Goal: Task Accomplishment & Management: Complete application form

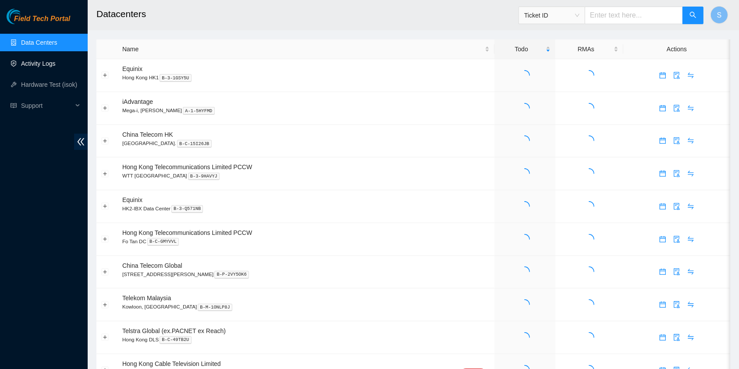
click at [56, 67] on link "Activity Logs" at bounding box center [38, 63] width 35 height 7
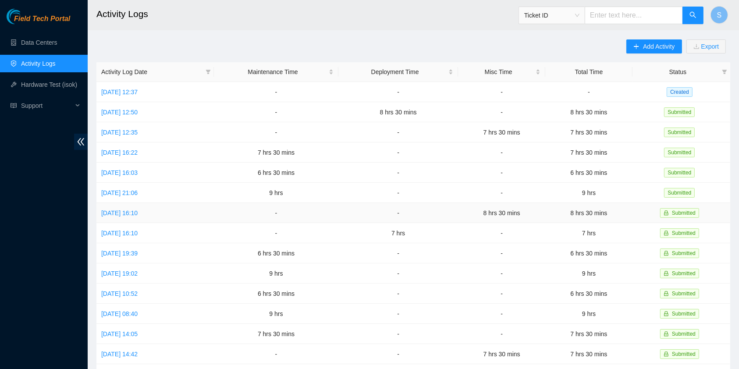
click at [119, 204] on td "[DATE] 16:10" at bounding box center [155, 213] width 118 height 20
click at [120, 204] on td "[DATE] 16:10" at bounding box center [155, 213] width 118 height 20
click at [121, 204] on td "[DATE] 16:10" at bounding box center [155, 213] width 118 height 20
click at [123, 210] on link "[DATE] 16:10" at bounding box center [119, 213] width 36 height 7
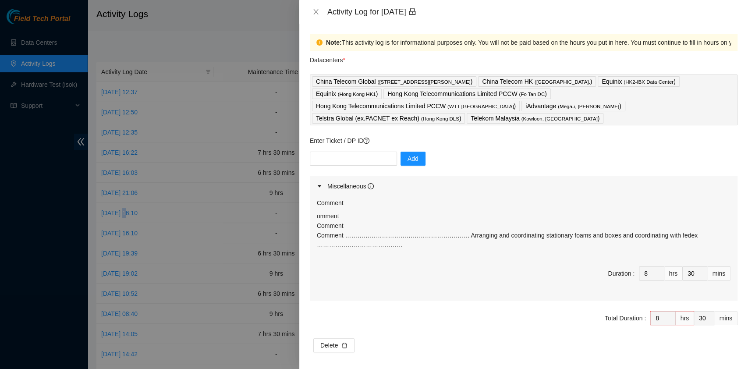
drag, startPoint x: 456, startPoint y: 251, endPoint x: 313, endPoint y: 204, distance: 150.4
click at [313, 204] on div "Comment omment Comment Comment ……………………………………………………. Arranging and coordinating…" at bounding box center [524, 248] width 428 height 104
copy p "omment Comment Comment ……………………………………………………. Arranging and coordinating station…"
click at [316, 9] on icon "close" at bounding box center [316, 11] width 7 height 7
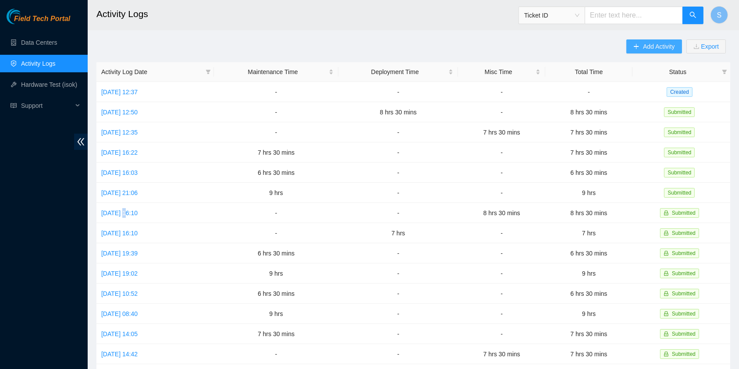
click at [647, 49] on span "Add Activity" at bounding box center [659, 47] width 32 height 10
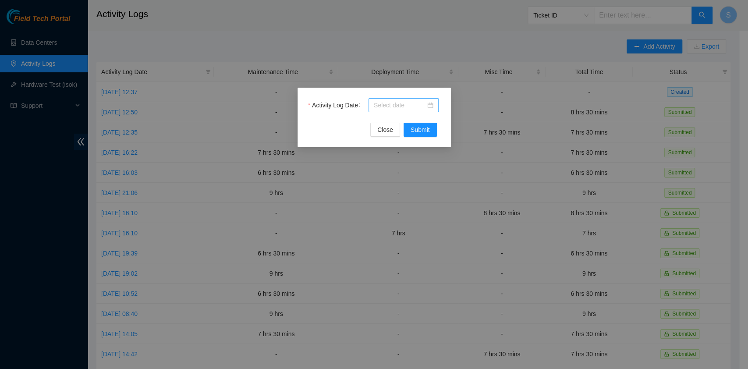
drag, startPoint x: 395, startPoint y: 111, endPoint x: 395, endPoint y: 101, distance: 10.1
click at [395, 111] on div at bounding box center [404, 105] width 70 height 14
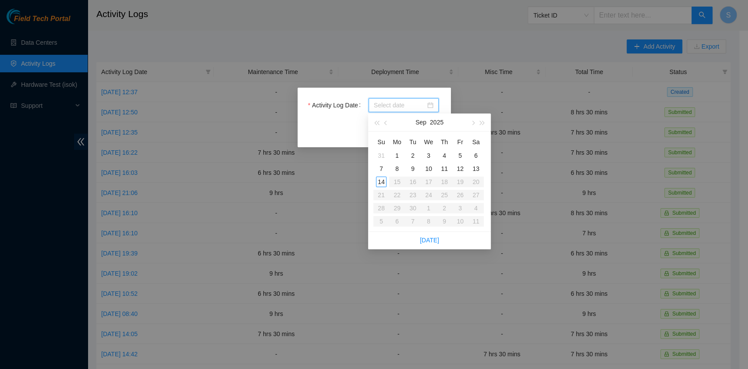
click at [395, 100] on div at bounding box center [404, 105] width 70 height 14
type input "[DATE]"
click at [448, 172] on div "11" at bounding box center [444, 169] width 11 height 11
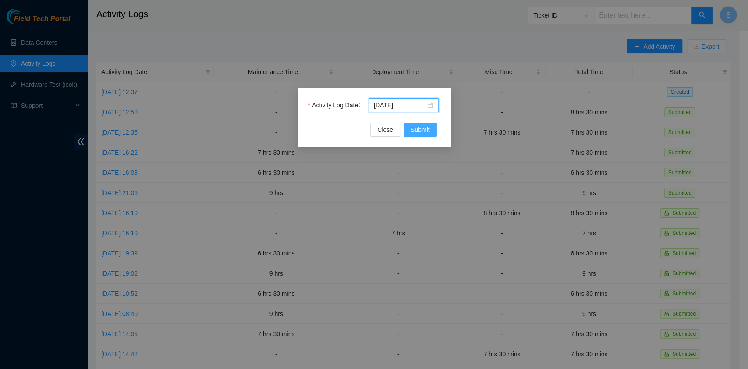
click at [430, 128] on button "Submit" at bounding box center [420, 130] width 33 height 14
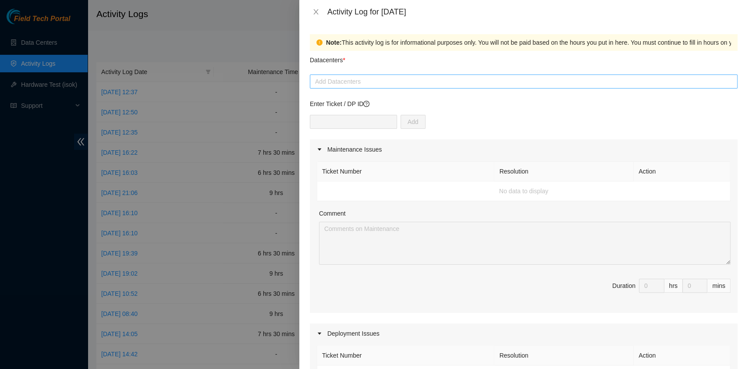
click at [371, 75] on div "Add Datacenters" at bounding box center [524, 82] width 428 height 14
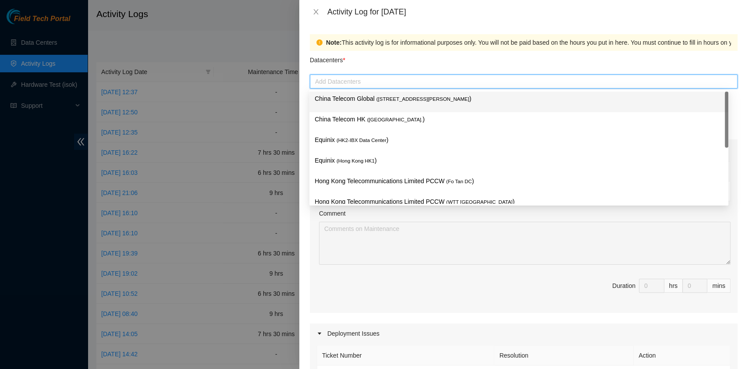
click at [375, 92] on div "China Telecom Global ( [STREET_ADDRESS][PERSON_NAME] )" at bounding box center [519, 102] width 419 height 21
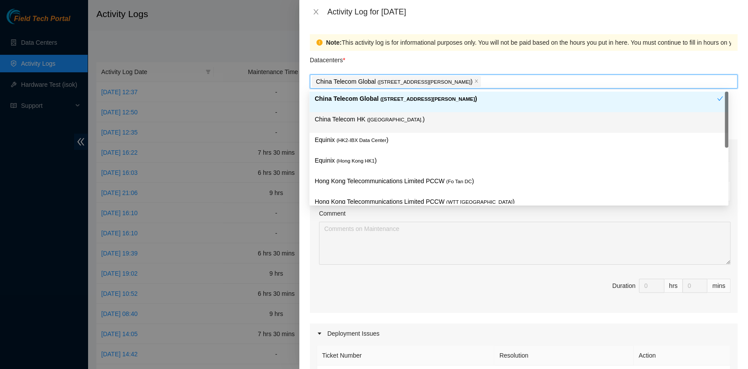
click at [370, 118] on span "( [GEOGRAPHIC_DATA]." at bounding box center [395, 119] width 56 height 5
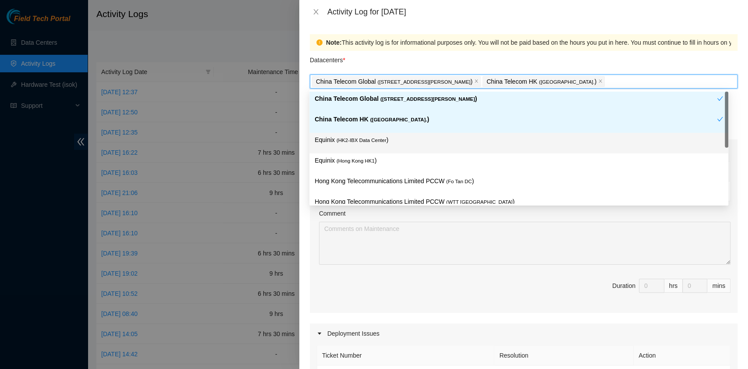
click at [370, 138] on span "( HK2-IBX Data Center" at bounding box center [362, 140] width 50 height 5
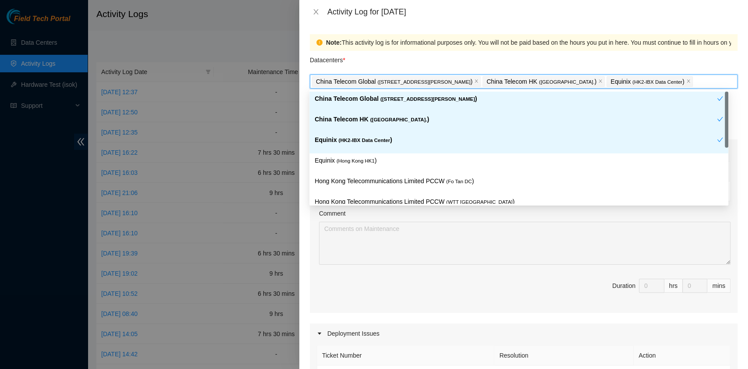
click at [372, 163] on span "( [GEOGRAPHIC_DATA] HK1" at bounding box center [356, 160] width 38 height 5
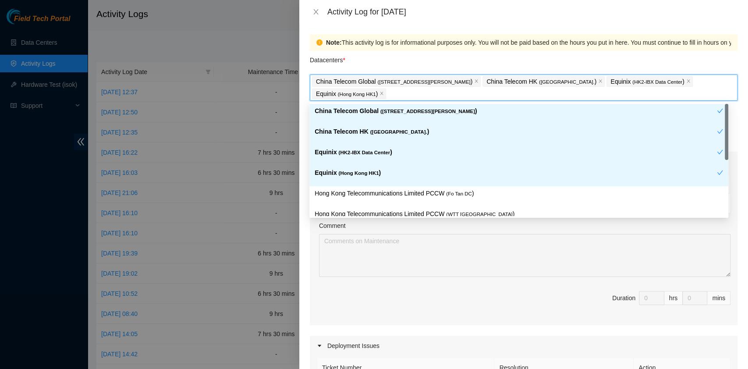
click at [390, 183] on div "Equinix ( [GEOGRAPHIC_DATA] HK1 )" at bounding box center [516, 176] width 402 height 16
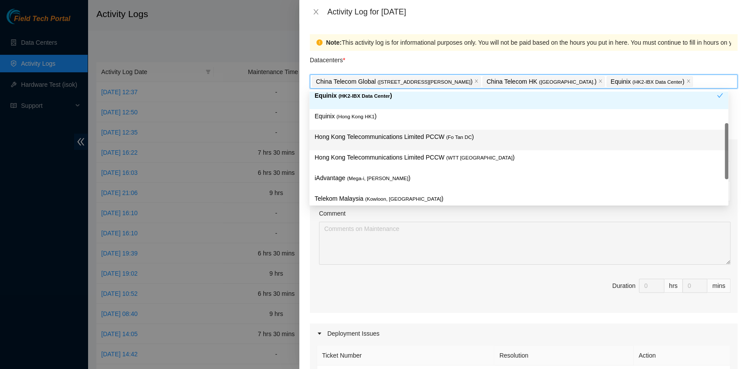
click at [449, 152] on div "China Telecom Global ( [STREET_ADDRESS][PERSON_NAME] Telecom HK ( [GEOGRAPHIC_D…" at bounding box center [519, 139] width 419 height 185
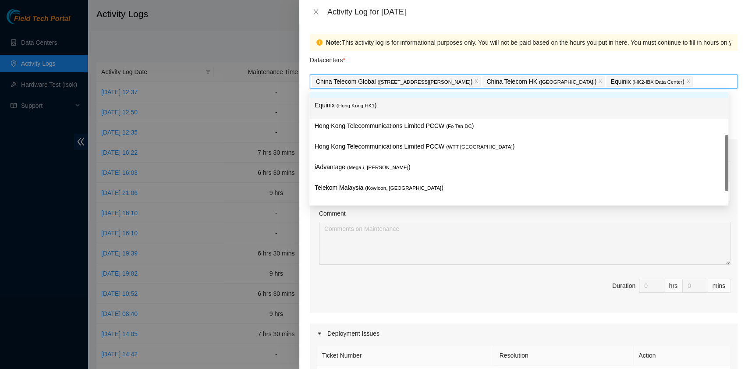
click at [377, 100] on p "Equinix ( [GEOGRAPHIC_DATA] HK1 )" at bounding box center [519, 105] width 409 height 10
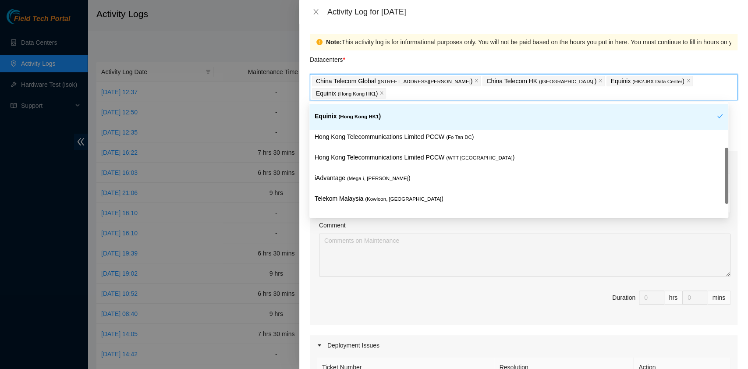
scroll to position [1, 0]
click at [385, 129] on div "Hong Kong Telecommunications Limited PCCW ( Fo Tan DC )" at bounding box center [519, 139] width 419 height 21
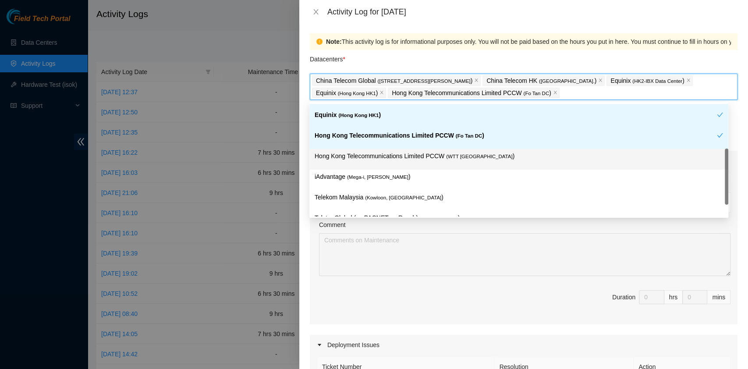
scroll to position [58, 0]
click at [401, 153] on p "Hong Kong Telecommunications Limited PCCW ( WTT [GEOGRAPHIC_DATA] )" at bounding box center [519, 156] width 409 height 10
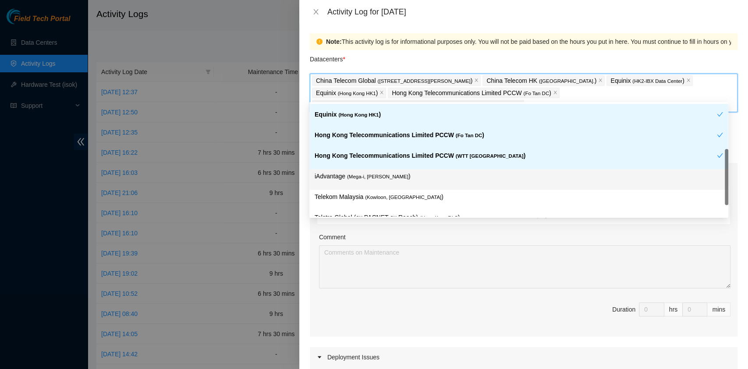
click at [424, 177] on p "iAdvantage ( Mega-i, Chai Wan )" at bounding box center [519, 176] width 409 height 10
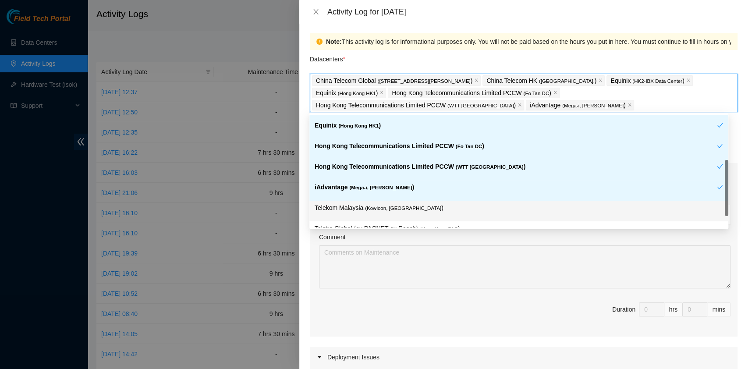
click at [424, 205] on p "Telekom Malaysia ( [GEOGRAPHIC_DATA], [GEOGRAPHIC_DATA] )" at bounding box center [519, 208] width 409 height 10
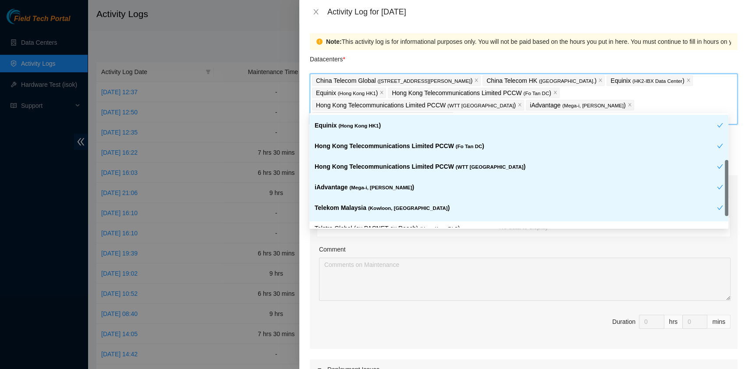
scroll to position [73, 0]
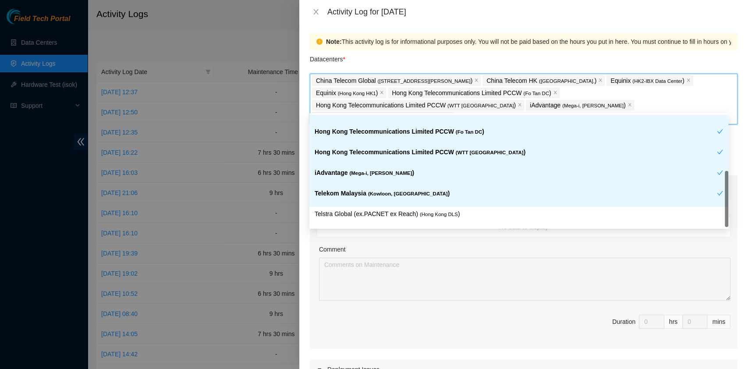
click at [477, 199] on div "Telekom Malaysia ( [GEOGRAPHIC_DATA], [GEOGRAPHIC_DATA] )" at bounding box center [516, 197] width 402 height 16
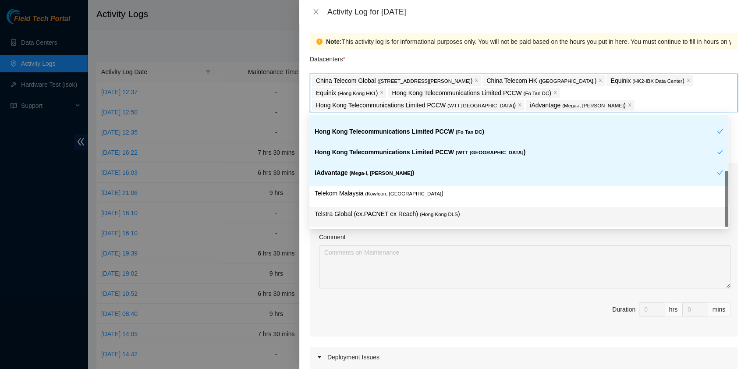
click at [477, 207] on div "Telstra Global (ex.PACNET ex Reach) ( [GEOGRAPHIC_DATA] DLS )" at bounding box center [519, 217] width 419 height 21
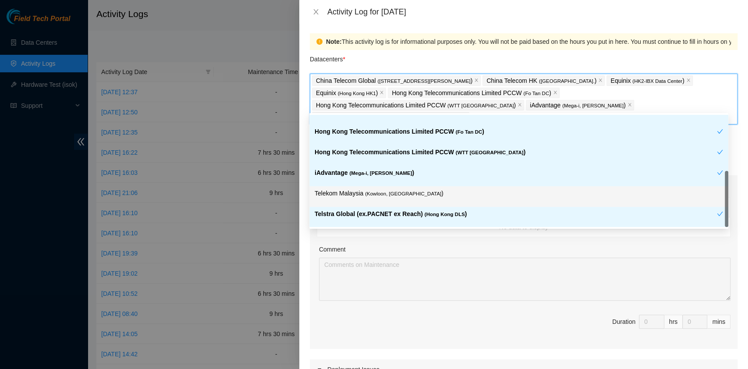
click at [466, 199] on div "Telekom Malaysia ( [GEOGRAPHIC_DATA], [GEOGRAPHIC_DATA] )" at bounding box center [519, 197] width 409 height 16
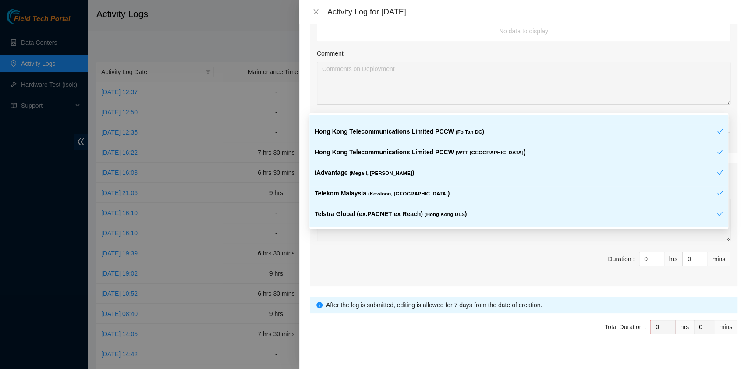
scroll to position [381, 0]
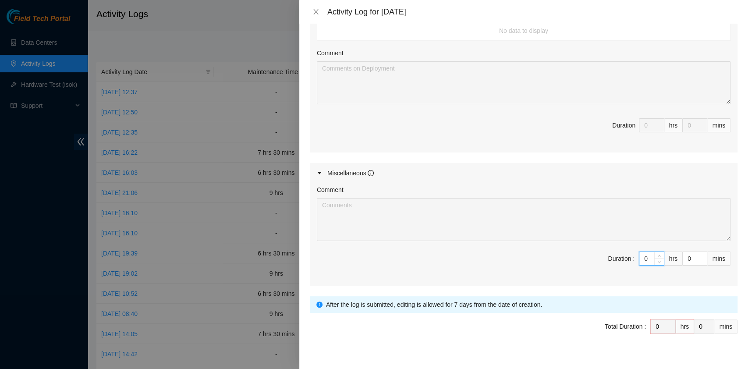
drag, startPoint x: 643, startPoint y: 246, endPoint x: 578, endPoint y: 244, distance: 64.9
click at [578, 252] on span "Duration : 0 hrs 0 mins" at bounding box center [524, 264] width 414 height 25
type input "8"
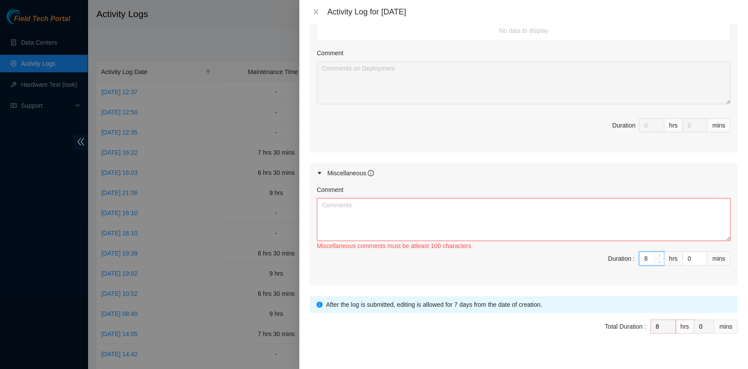
type input "8"
type input "3"
type input "30"
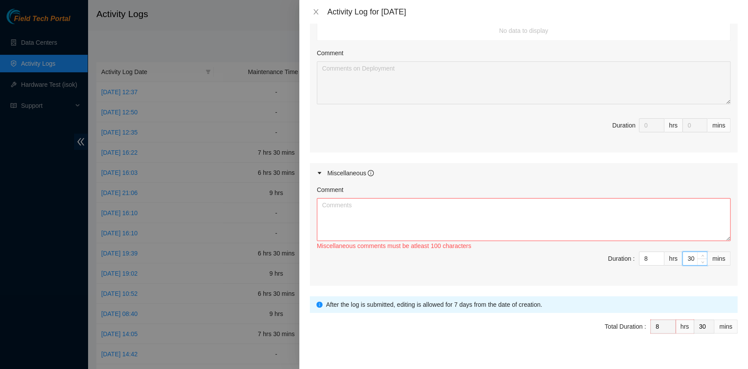
type input "30"
click at [378, 185] on div "Comment" at bounding box center [524, 191] width 414 height 13
click at [377, 202] on textarea "Comment" at bounding box center [524, 219] width 414 height 43
paste textarea "omment Comment Comment ……………………………………………………. Arranging and coordinating station…"
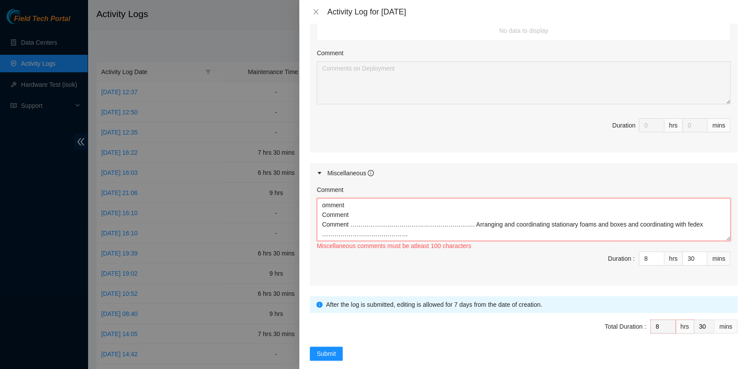
scroll to position [17, 0]
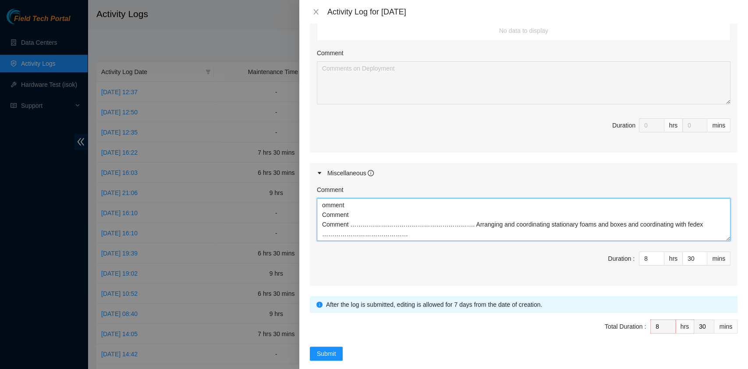
type textarea "omment Comment Comment ……………………………………………………. Arranging and coordinating station…"
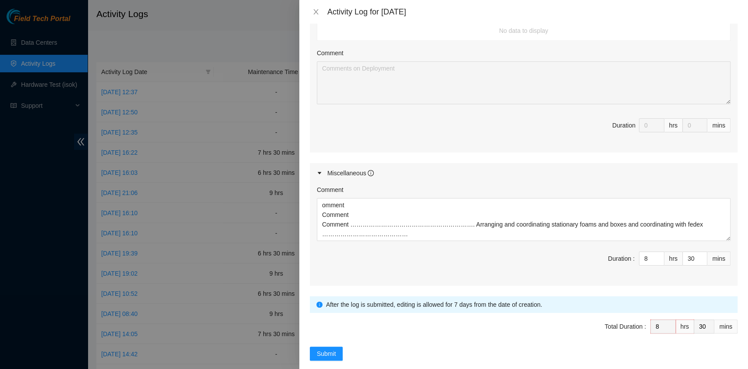
click at [338, 327] on span "Total Duration : 8 hrs 30 mins" at bounding box center [524, 332] width 428 height 25
click at [338, 347] on button "Submit" at bounding box center [326, 354] width 33 height 14
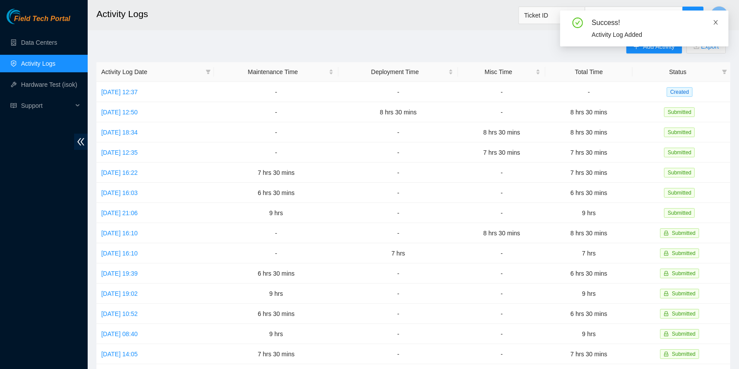
click at [714, 23] on icon "close" at bounding box center [716, 22] width 6 height 6
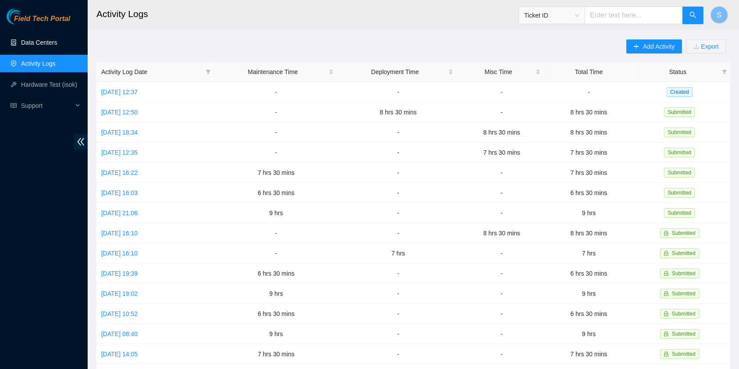
click at [47, 42] on link "Data Centers" at bounding box center [39, 42] width 36 height 7
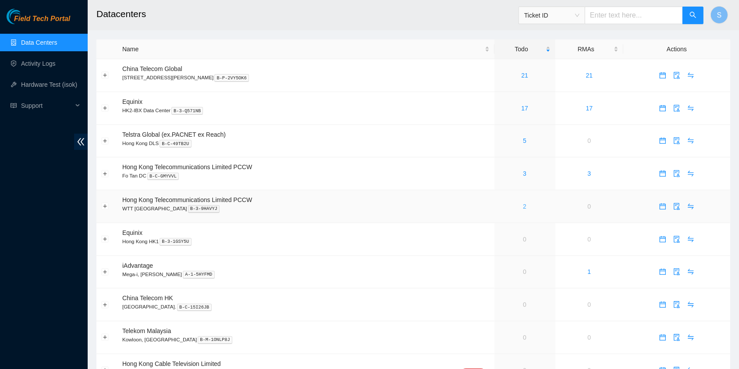
click at [523, 207] on link "2" at bounding box center [525, 206] width 4 height 7
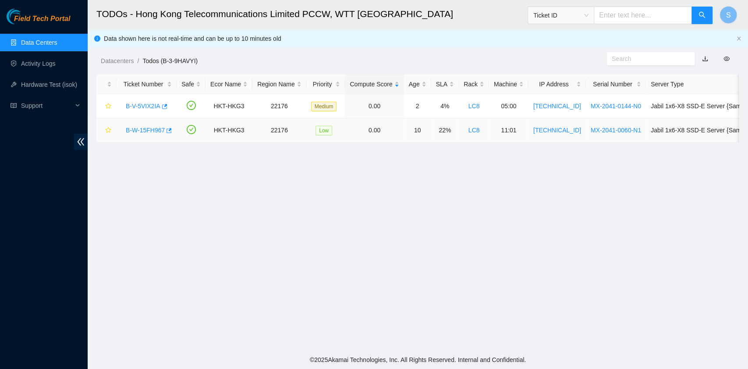
click at [147, 128] on link "B-W-15FH967" at bounding box center [145, 130] width 39 height 7
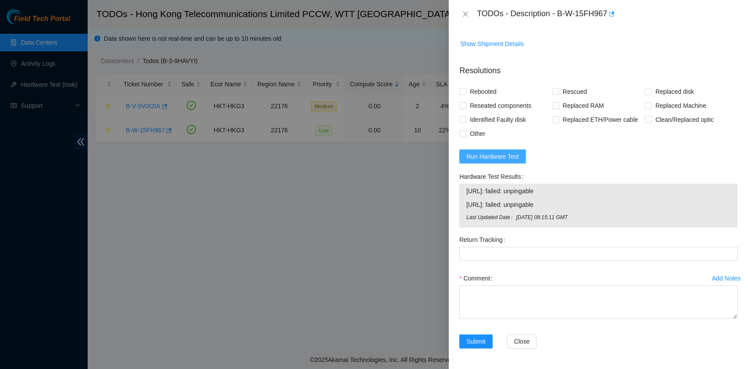
click at [491, 154] on span "Run Hardware Test" at bounding box center [492, 157] width 53 height 10
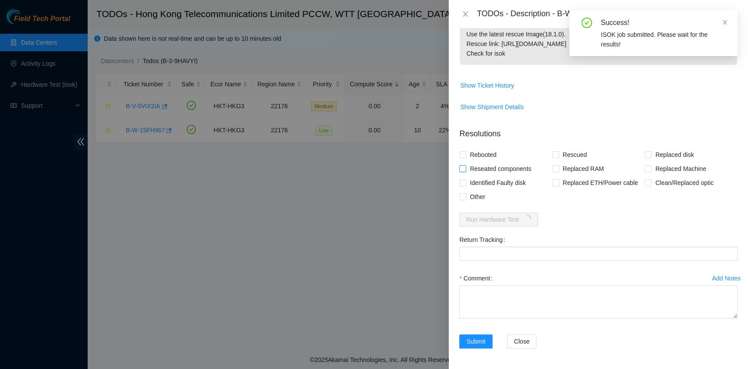
click at [476, 167] on span "Reseated components" at bounding box center [500, 169] width 68 height 14
click at [466, 167] on input "Reseated components" at bounding box center [462, 168] width 6 height 6
checkbox input "true"
drag, startPoint x: 481, startPoint y: 153, endPoint x: 503, endPoint y: 155, distance: 22.5
click at [481, 152] on span "Rebooted" at bounding box center [483, 155] width 34 height 14
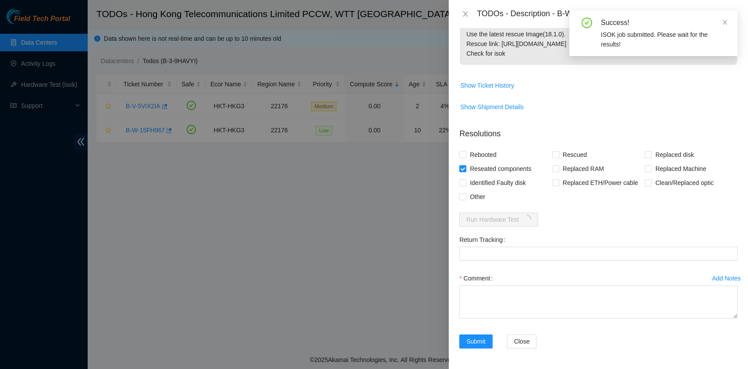
click at [466, 152] on input "Rebooted" at bounding box center [462, 154] width 6 height 6
checkbox input "true"
click at [552, 156] on input "Rescued" at bounding box center [555, 154] width 6 height 6
checkbox input "true"
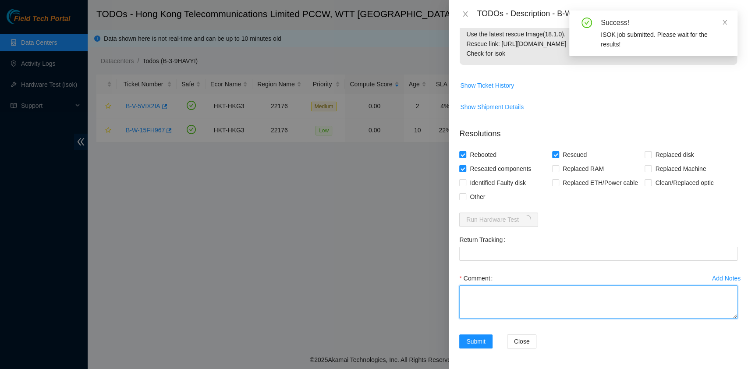
click at [524, 301] on textarea "Comment" at bounding box center [598, 301] width 278 height 33
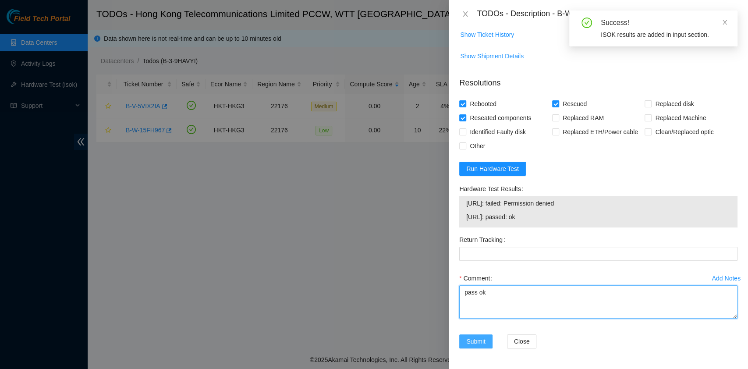
type textarea "pass ok"
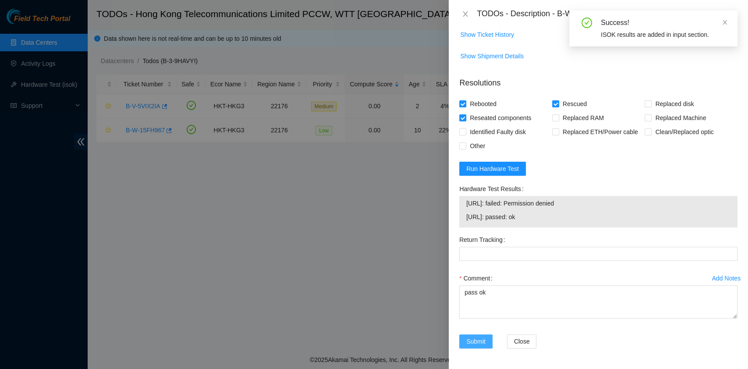
click at [473, 345] on button "Submit" at bounding box center [475, 342] width 33 height 14
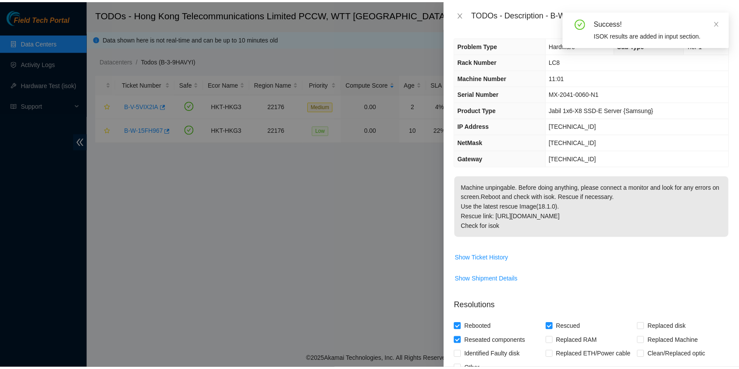
scroll to position [0, 0]
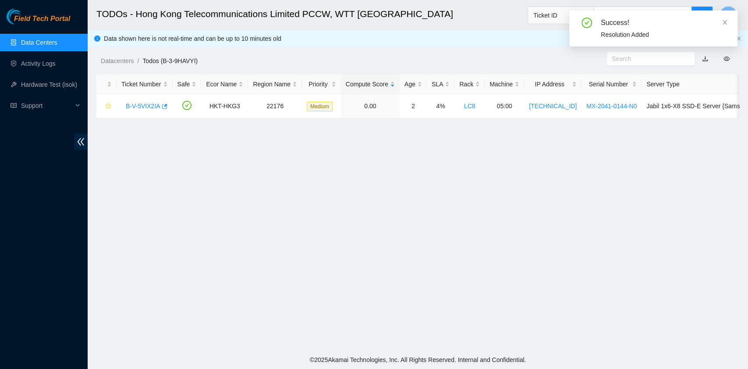
click at [728, 21] on div "Success! Resolution Added" at bounding box center [654, 29] width 168 height 36
click at [145, 110] on div "B-V-5VIX2IA" at bounding box center [144, 106] width 46 height 14
click at [57, 46] on link "Data Centers" at bounding box center [39, 42] width 36 height 7
